Goal: Task Accomplishment & Management: Use online tool/utility

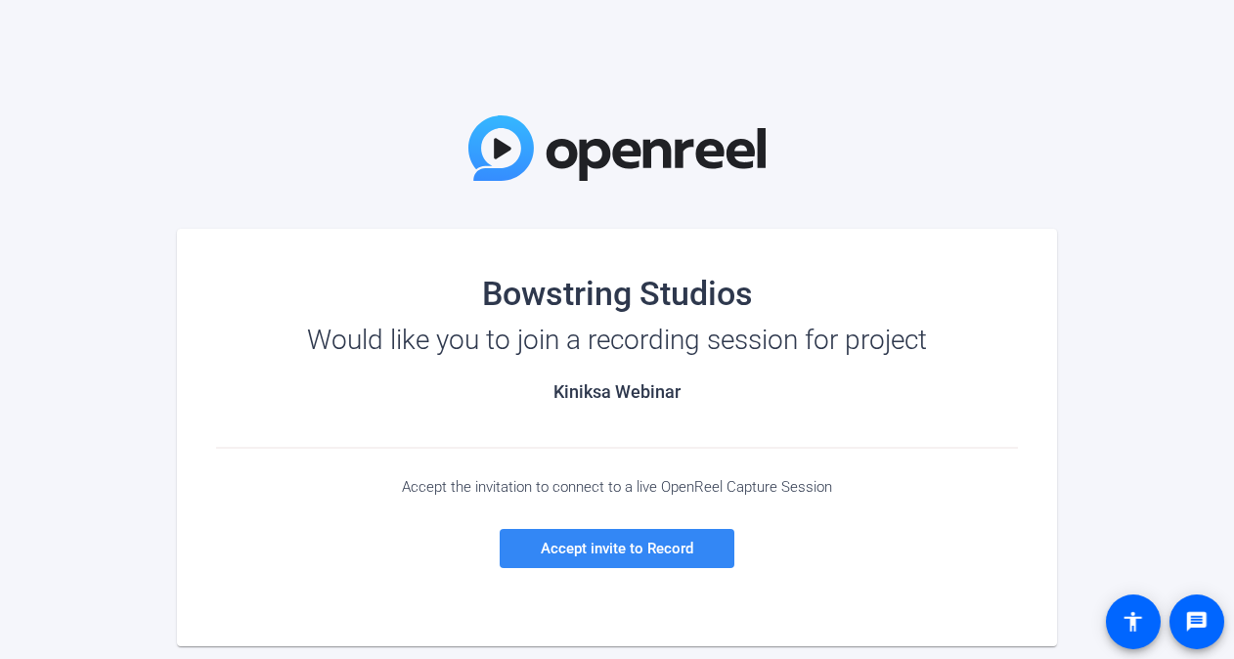
click at [638, 539] on span at bounding box center [617, 548] width 235 height 47
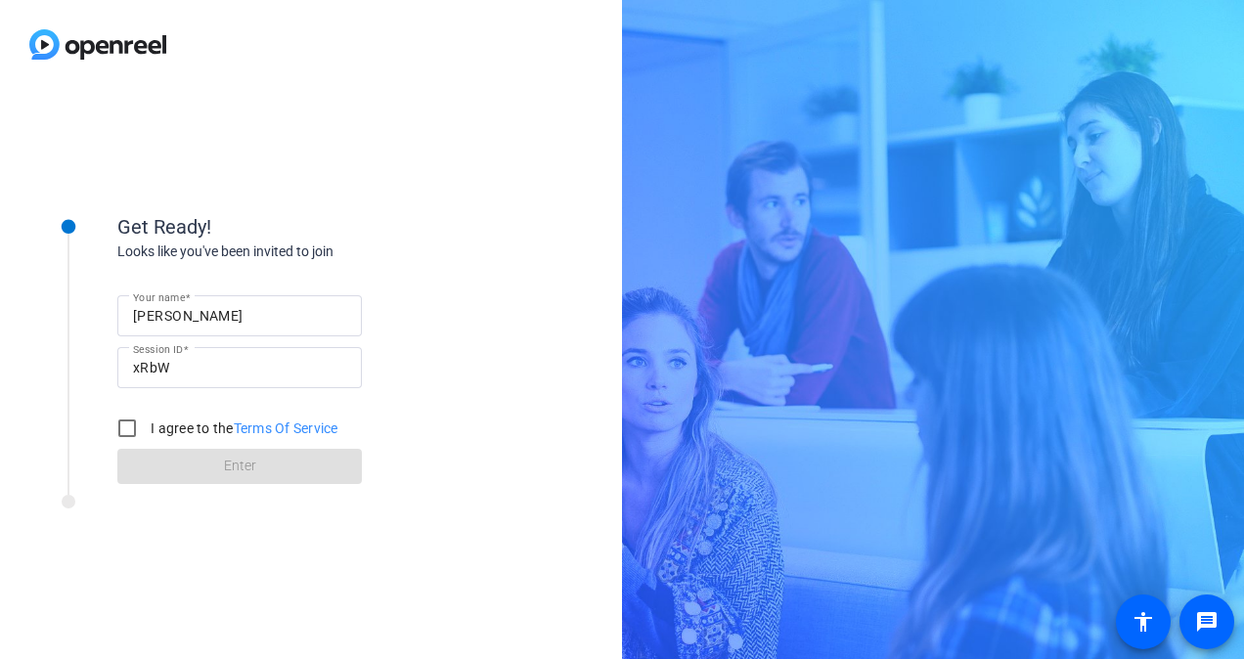
click at [160, 431] on label "I agree to the Terms Of Service" at bounding box center [243, 429] width 192 height 20
click at [147, 431] on input "I agree to the Terms Of Service" at bounding box center [127, 428] width 39 height 39
checkbox input "true"
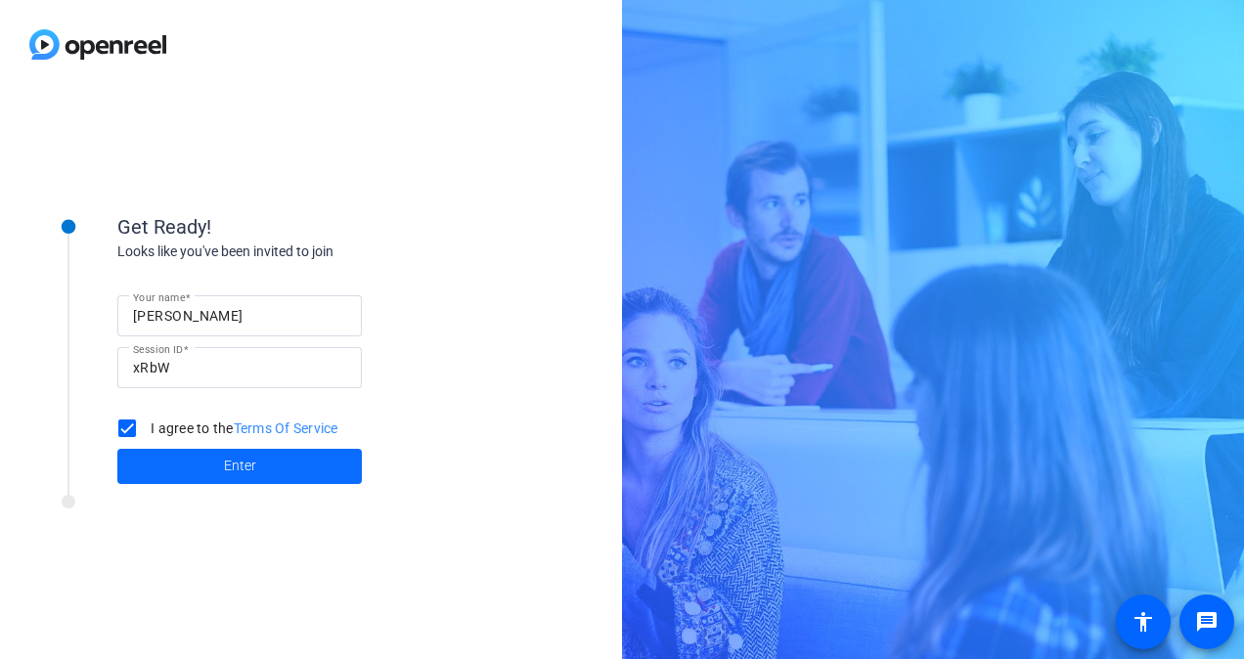
click at [239, 468] on span "Enter" at bounding box center [240, 466] width 32 height 21
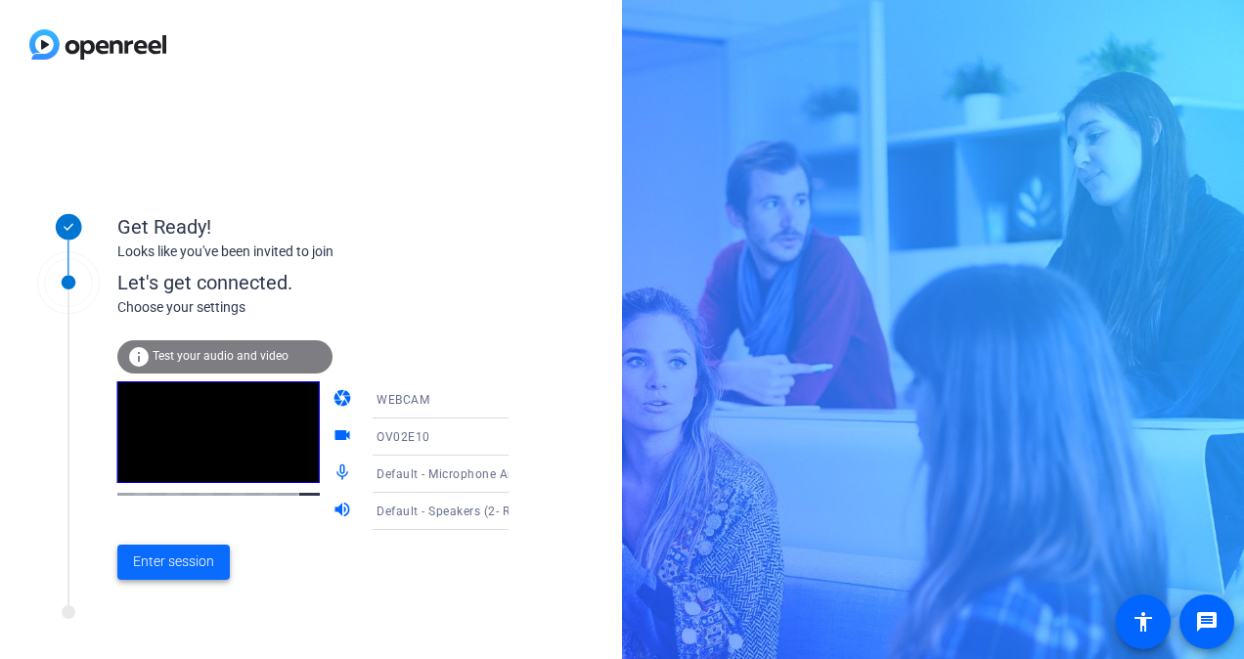
click at [194, 563] on span "Enter session" at bounding box center [173, 562] width 81 height 21
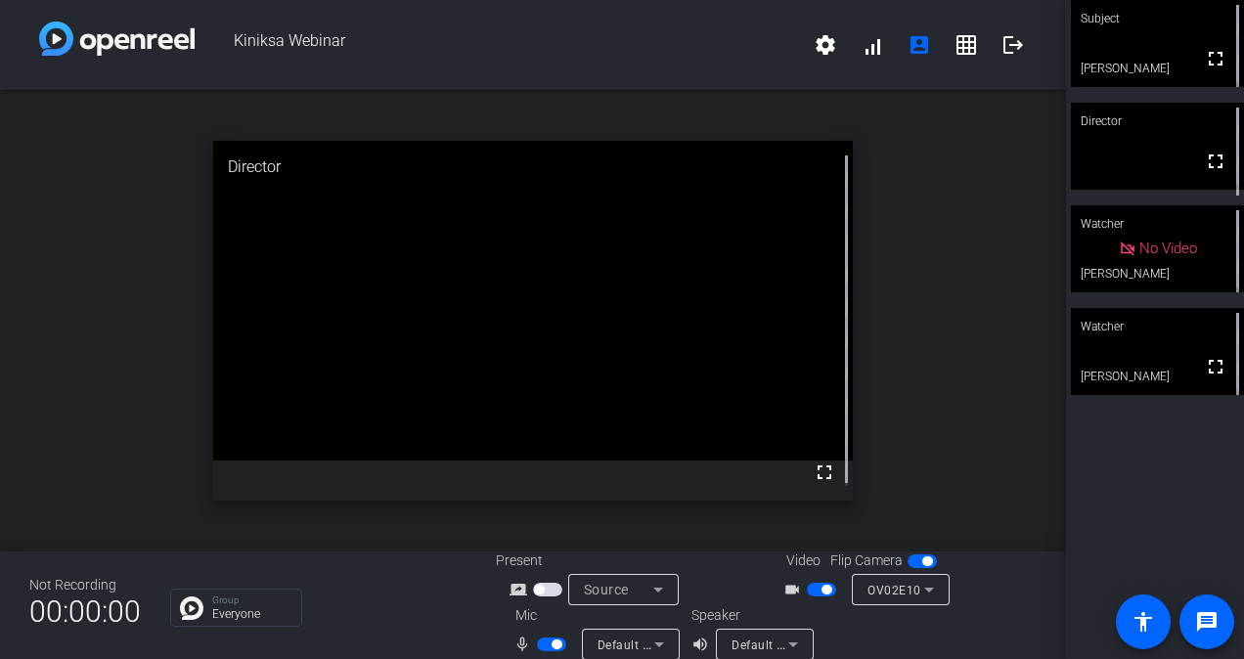
click at [647, 640] on icon at bounding box center [658, 644] width 23 height 23
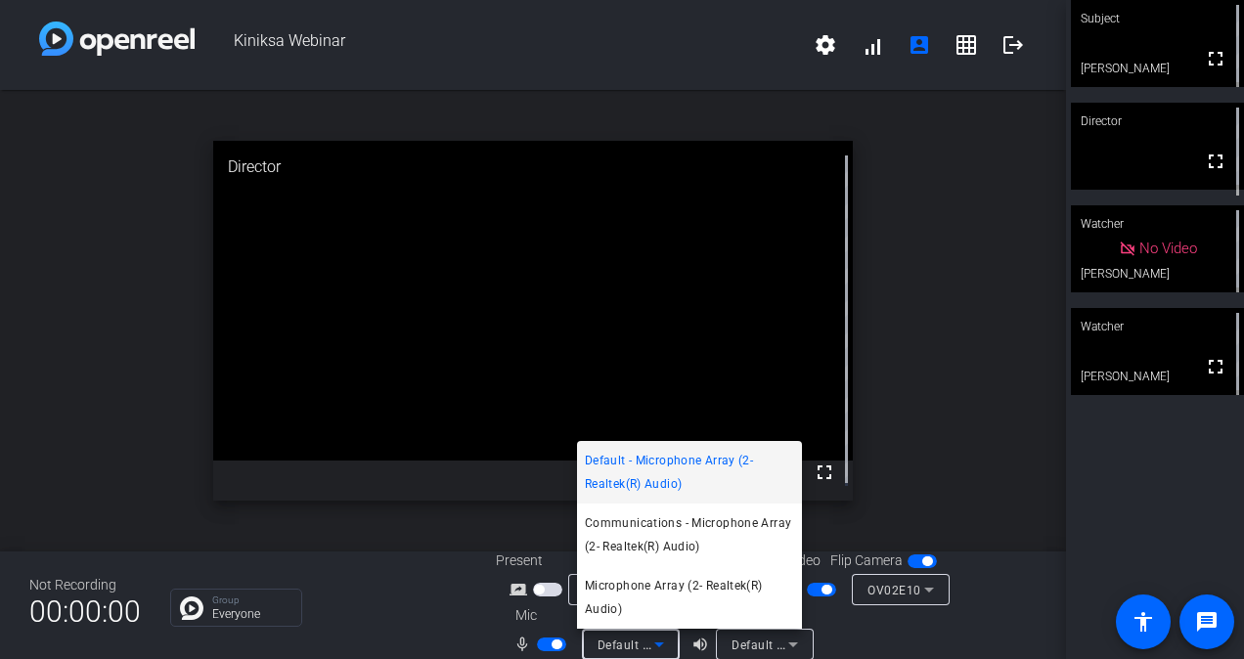
click at [867, 628] on div at bounding box center [622, 329] width 1244 height 659
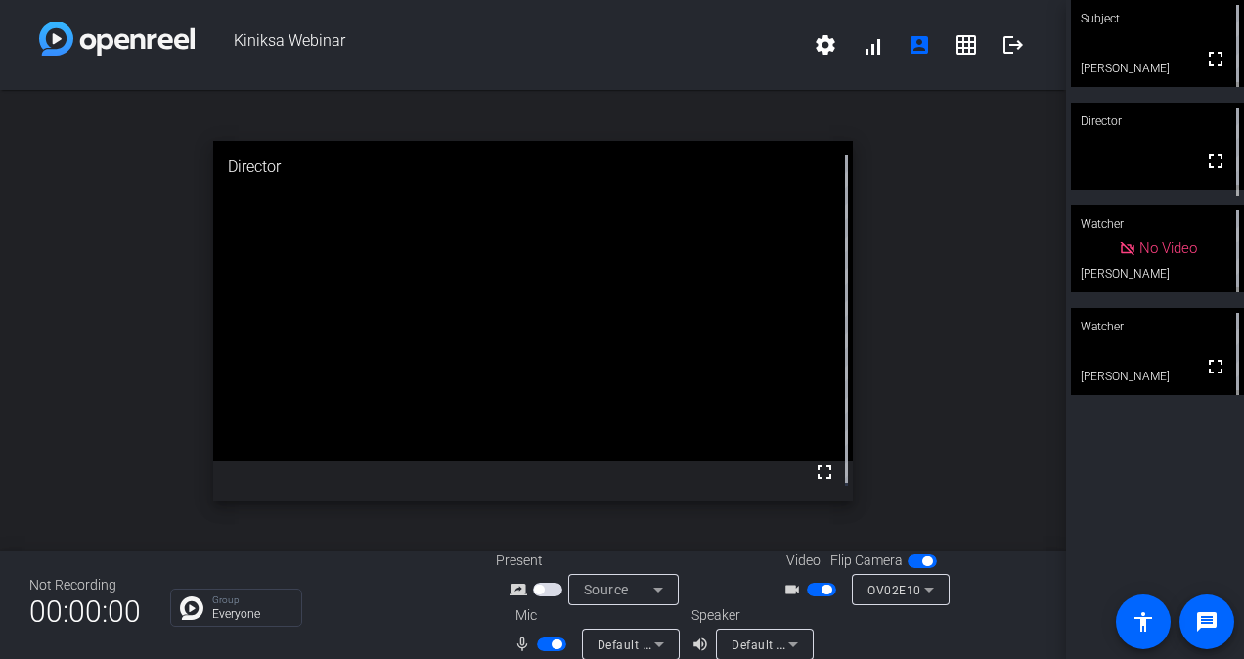
click at [775, 640] on span "Default - Speakers (2- Realtek(R) Audio)" at bounding box center [844, 645] width 225 height 16
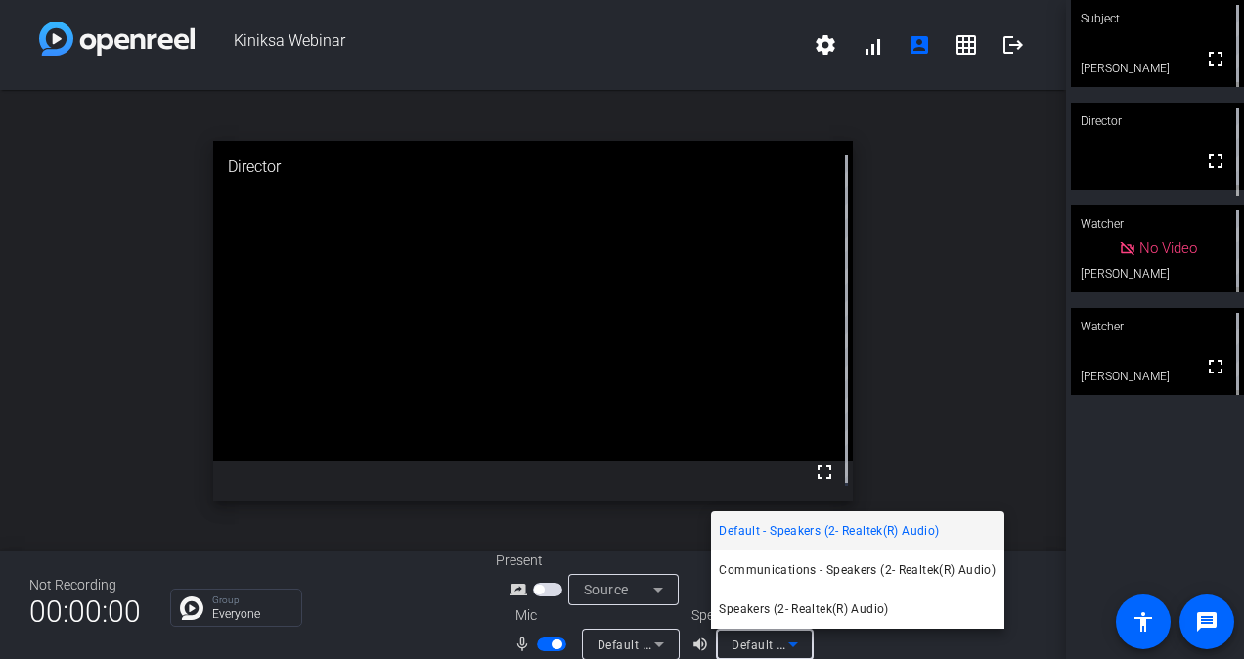
click at [856, 644] on div at bounding box center [622, 329] width 1244 height 659
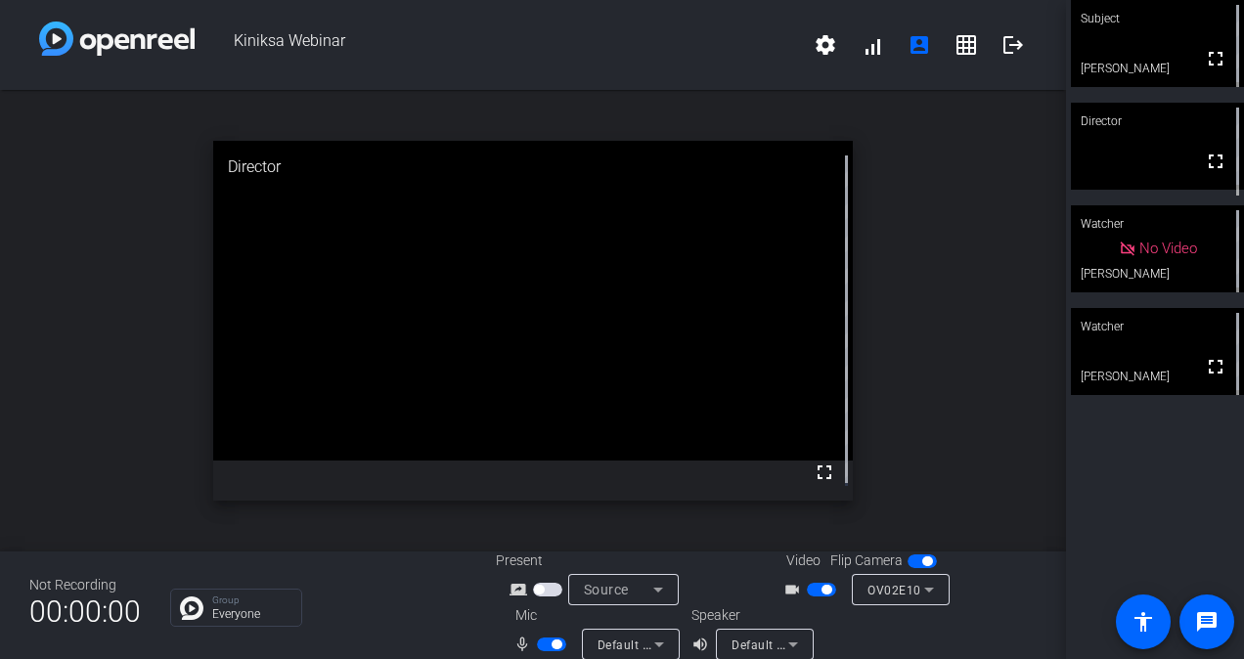
click at [973, 173] on div "open_in_new Director fullscreen" at bounding box center [533, 321] width 1066 height 462
click at [654, 644] on icon at bounding box center [659, 645] width 10 height 5
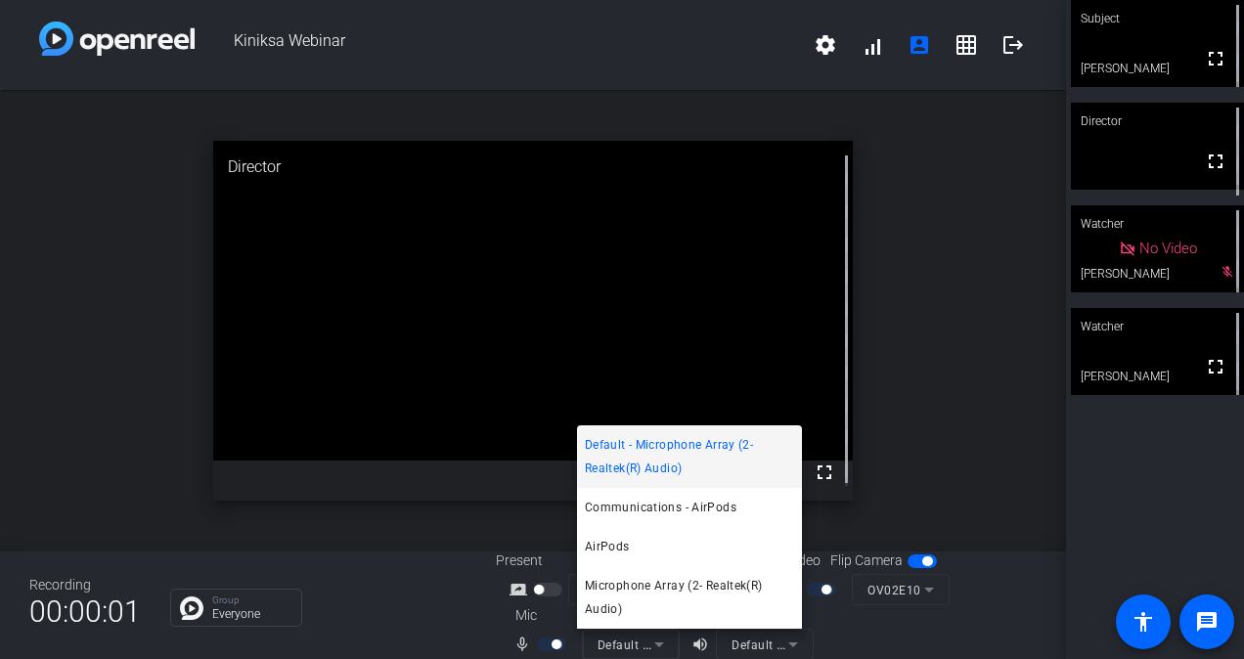
click at [953, 369] on div at bounding box center [622, 329] width 1244 height 659
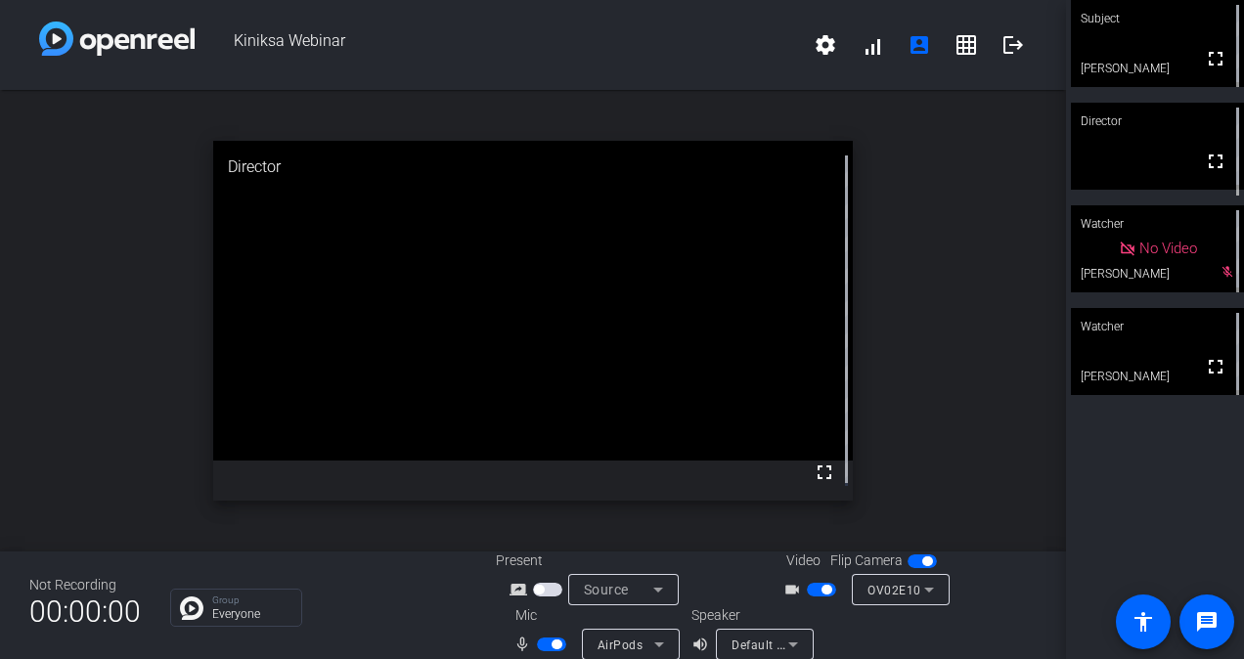
click at [653, 647] on icon at bounding box center [658, 644] width 23 height 23
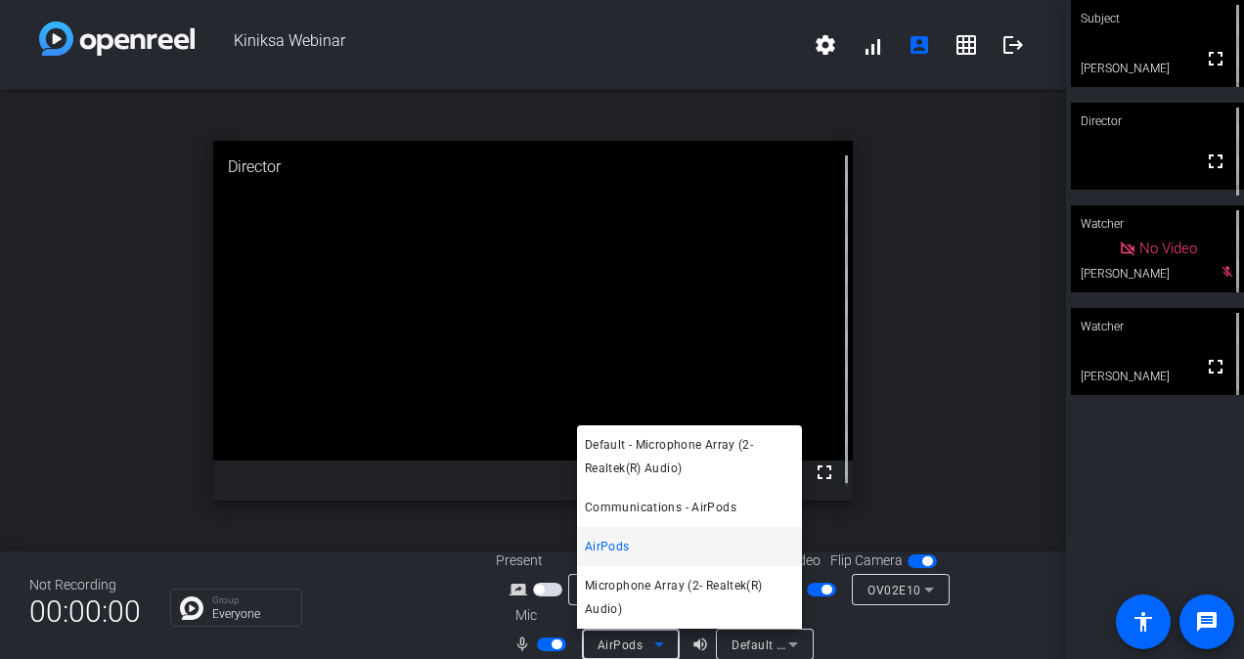
click at [653, 647] on div at bounding box center [622, 329] width 1244 height 659
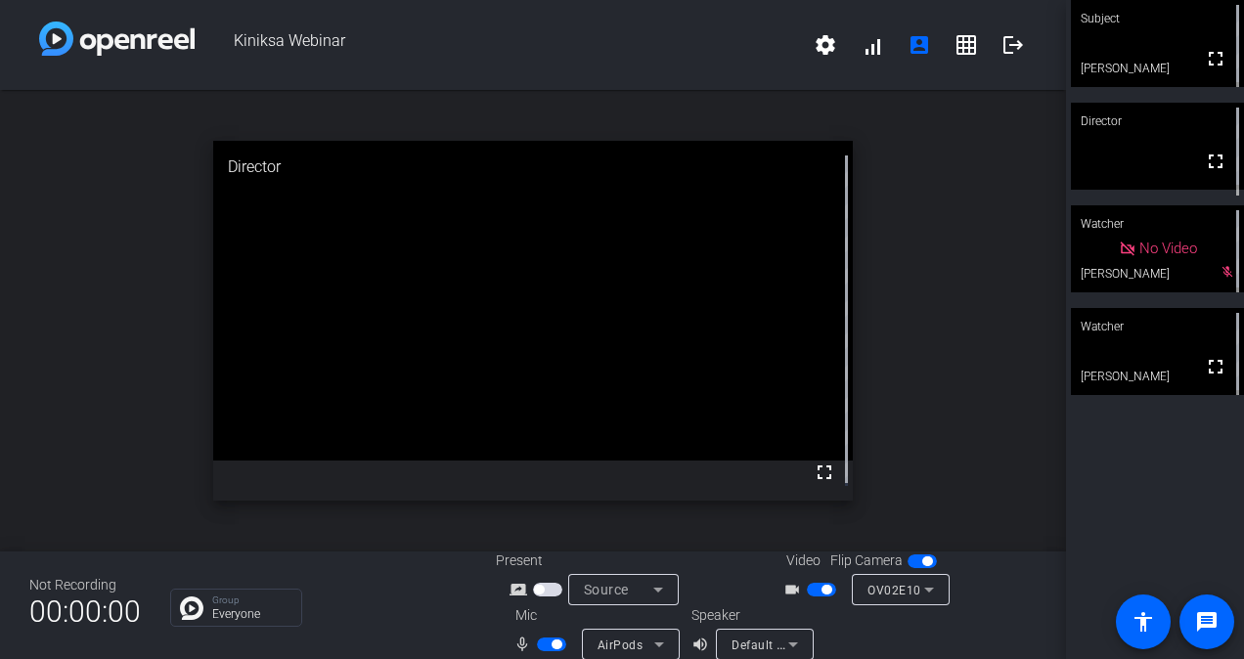
click at [788, 636] on icon at bounding box center [792, 644] width 23 height 23
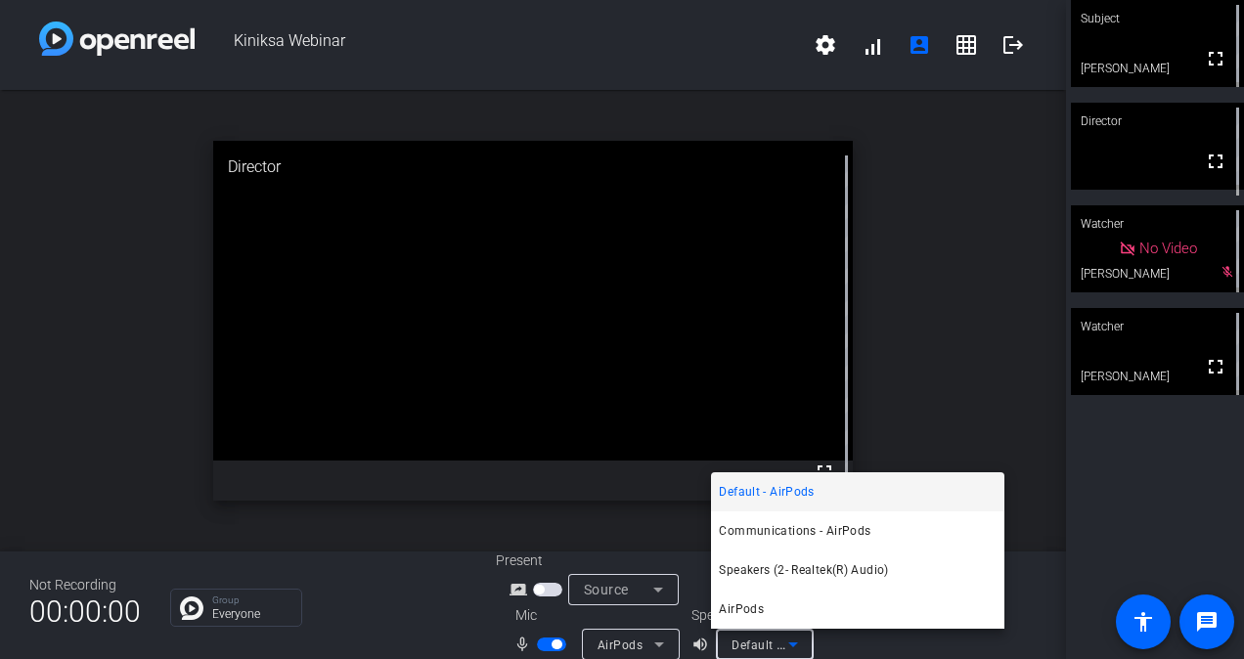
click at [786, 636] on div at bounding box center [622, 329] width 1244 height 659
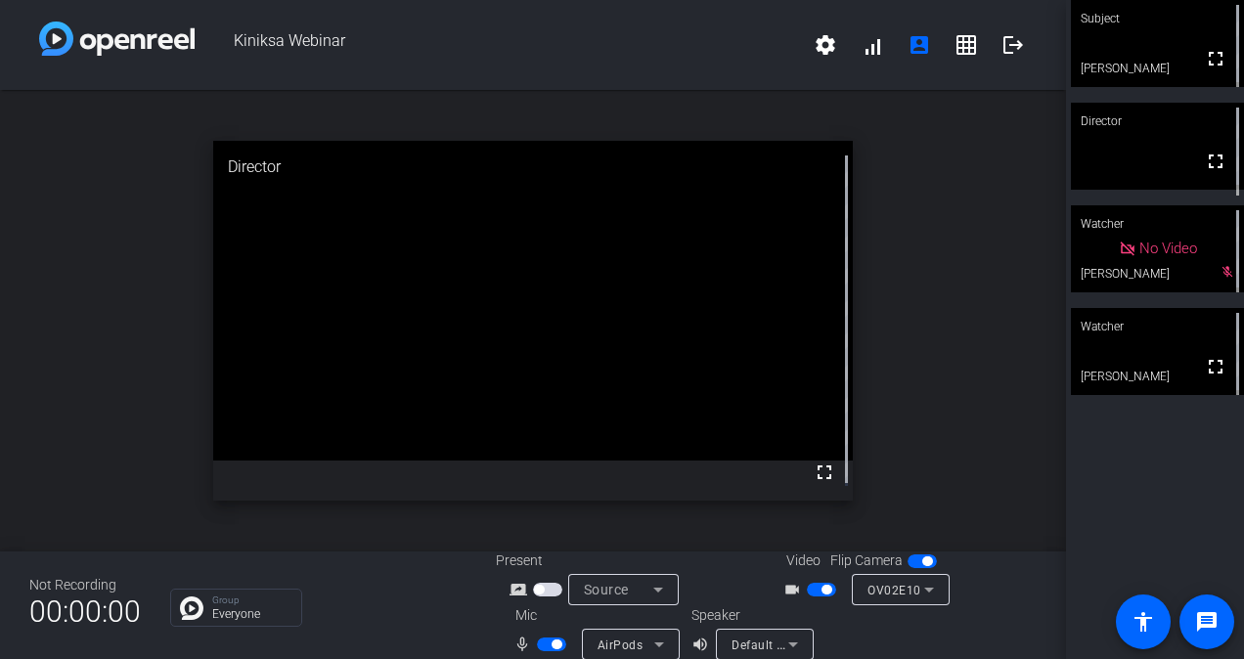
click at [853, 640] on div "Speaker volume_up Default - AirPods" at bounding box center [778, 632] width 173 height 55
click at [951, 223] on div "open_in_new Director fullscreen" at bounding box center [533, 321] width 1066 height 462
click at [986, 219] on div "open_in_new Director fullscreen" at bounding box center [533, 321] width 1066 height 462
click at [957, 157] on div "open_in_new Director fullscreen" at bounding box center [533, 321] width 1066 height 462
click at [920, 188] on div "open_in_new Director fullscreen" at bounding box center [533, 321] width 1066 height 462
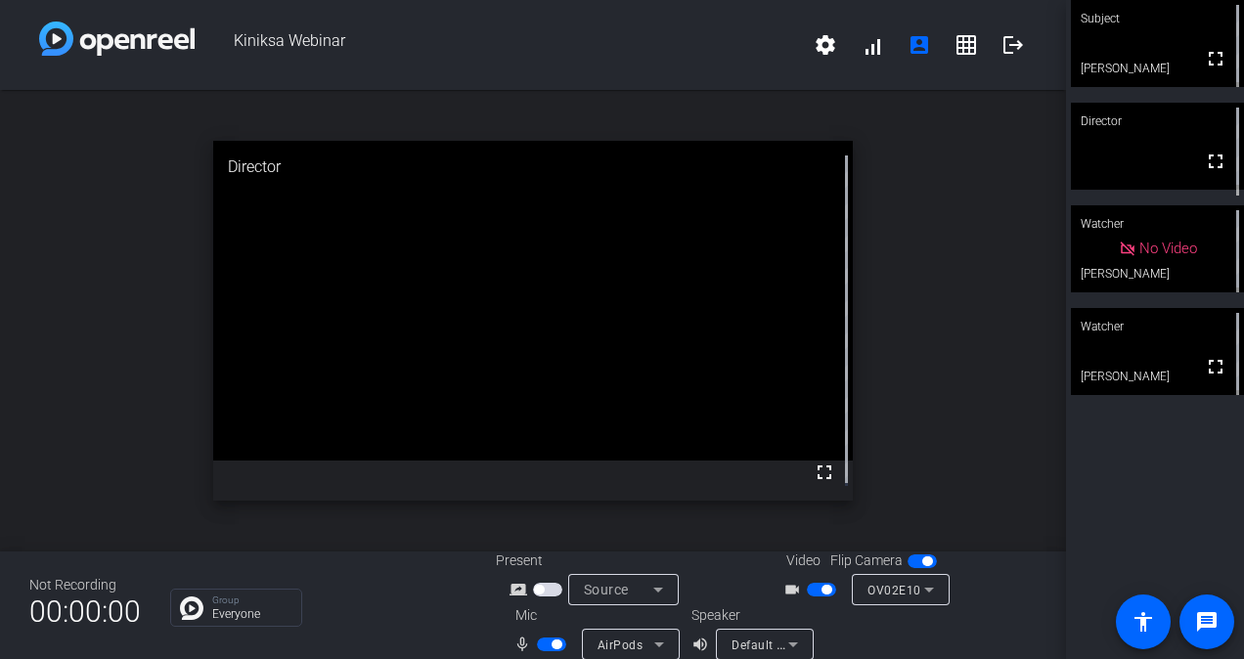
click at [898, 222] on div "open_in_new Director fullscreen" at bounding box center [533, 321] width 1066 height 462
click at [1001, 227] on div "open_in_new Director fullscreen" at bounding box center [533, 321] width 1066 height 462
click at [1002, 55] on mat-icon "logout" at bounding box center [1013, 44] width 23 height 23
